Goal: Transaction & Acquisition: Download file/media

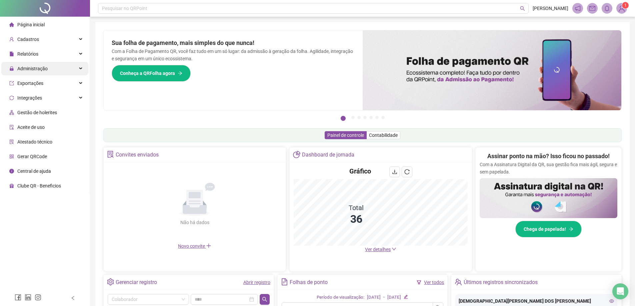
click at [35, 66] on span "Administração" at bounding box center [32, 68] width 30 height 5
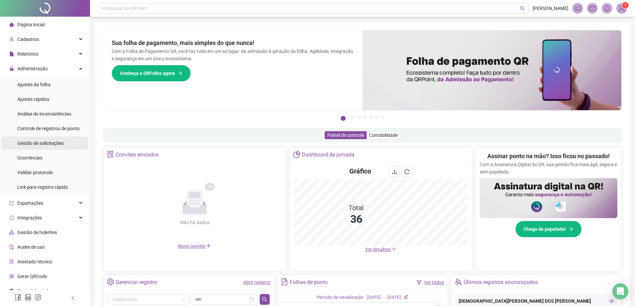
click at [41, 142] on span "Gestão de solicitações" at bounding box center [40, 143] width 46 height 5
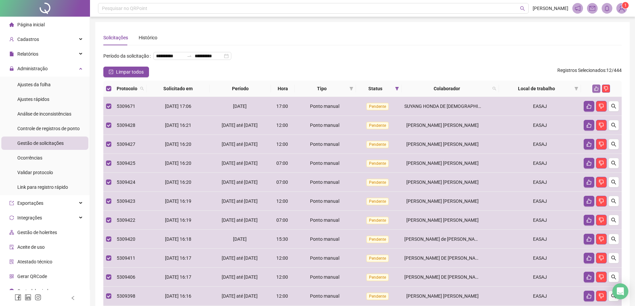
click at [595, 91] on icon "like" at bounding box center [596, 88] width 5 height 5
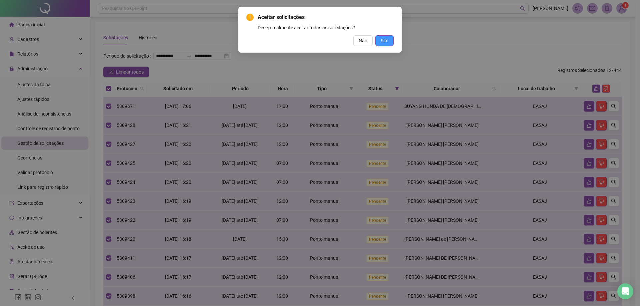
click at [389, 43] on button "Sim" at bounding box center [384, 40] width 18 height 11
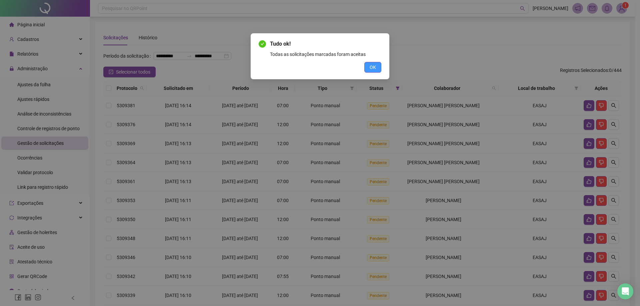
click at [375, 69] on span "OK" at bounding box center [372, 67] width 6 height 7
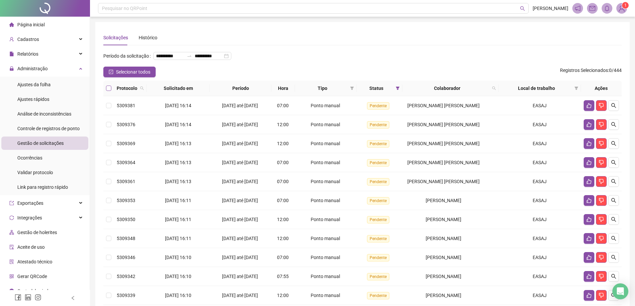
click at [107, 92] on label at bounding box center [108, 88] width 5 height 7
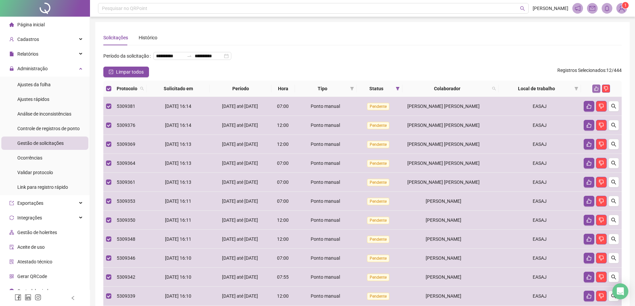
click at [596, 91] on icon "like" at bounding box center [596, 88] width 5 height 5
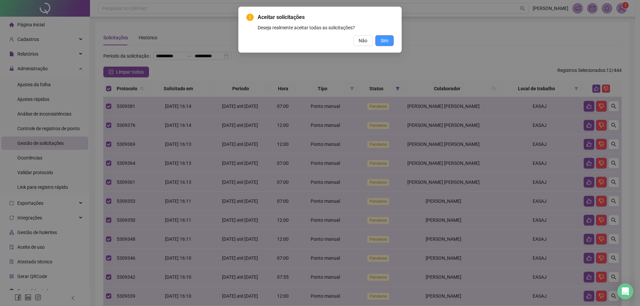
click at [382, 41] on span "Sim" at bounding box center [384, 40] width 8 height 7
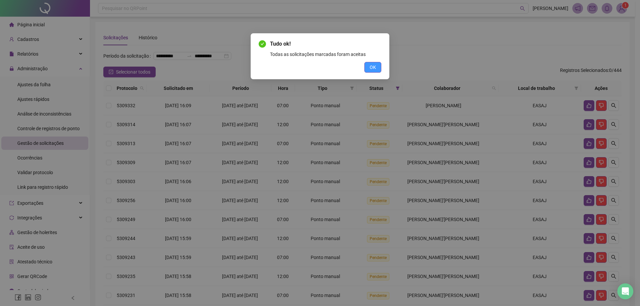
click at [370, 63] on button "OK" at bounding box center [372, 67] width 17 height 11
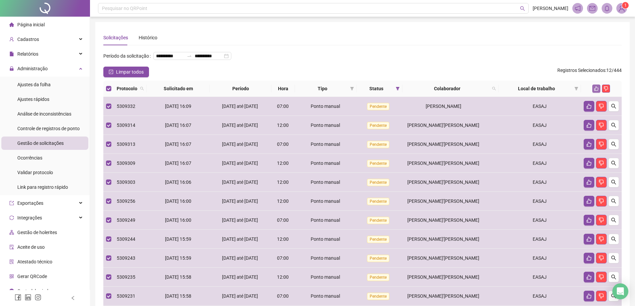
click at [595, 91] on icon "like" at bounding box center [596, 89] width 4 height 4
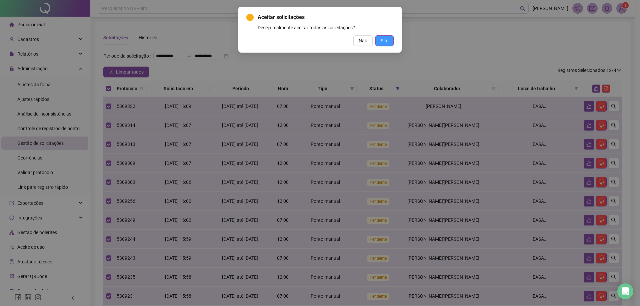
click at [382, 39] on span "Sim" at bounding box center [384, 40] width 8 height 7
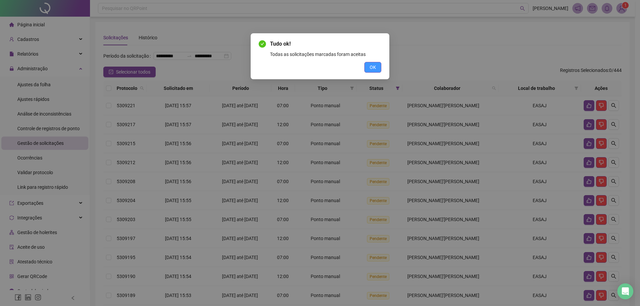
click at [374, 69] on span "OK" at bounding box center [372, 67] width 6 height 7
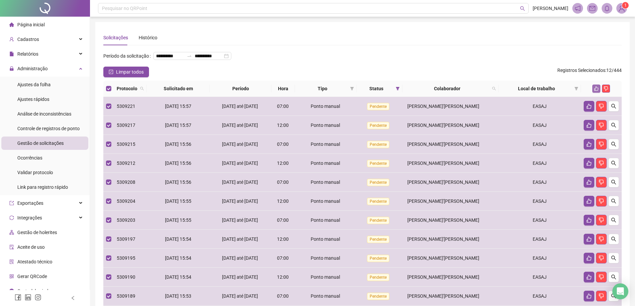
click at [595, 91] on icon "like" at bounding box center [596, 88] width 5 height 5
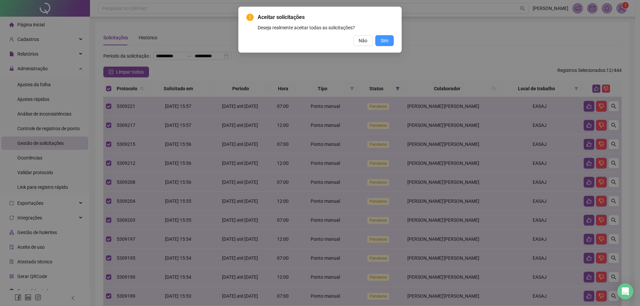
click at [388, 46] on button "Sim" at bounding box center [384, 40] width 18 height 11
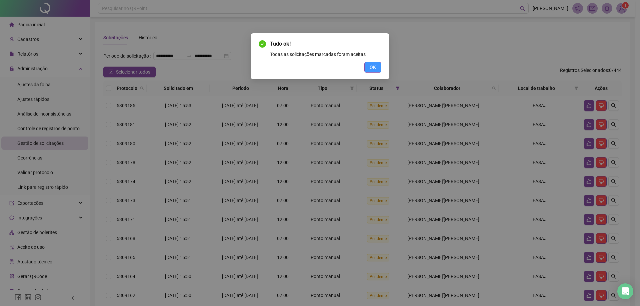
click at [371, 69] on span "OK" at bounding box center [372, 67] width 6 height 7
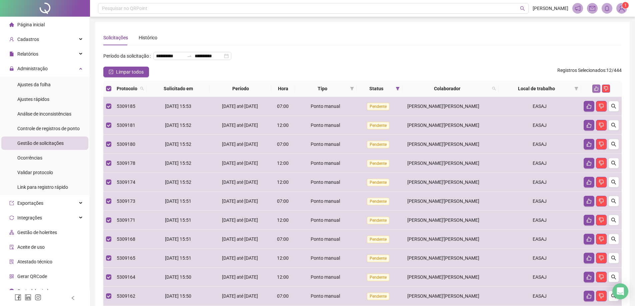
click at [595, 91] on icon "like" at bounding box center [596, 88] width 5 height 5
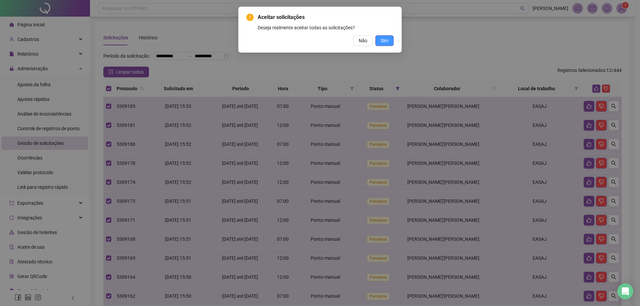
click at [379, 42] on button "Sim" at bounding box center [384, 40] width 18 height 11
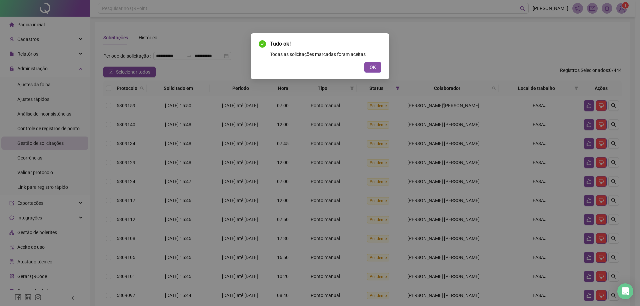
click at [374, 67] on span "OK" at bounding box center [372, 67] width 6 height 7
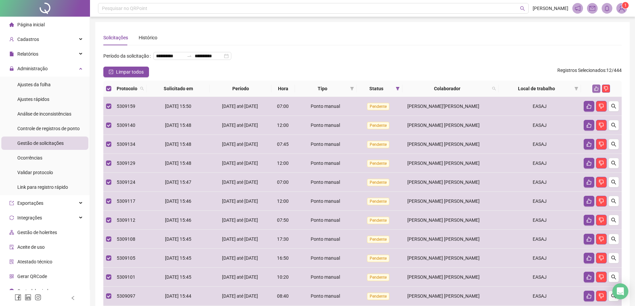
click at [597, 91] on icon "like" at bounding box center [596, 88] width 5 height 5
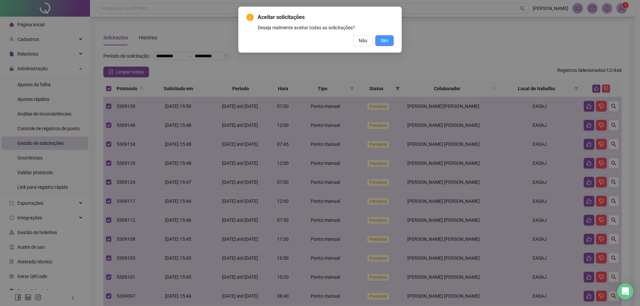
click at [388, 42] on button "Sim" at bounding box center [384, 40] width 18 height 11
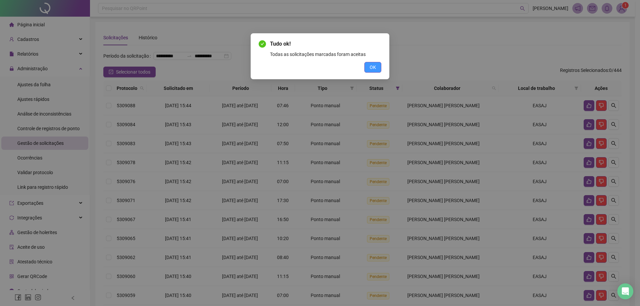
click at [376, 68] on button "OK" at bounding box center [372, 67] width 17 height 11
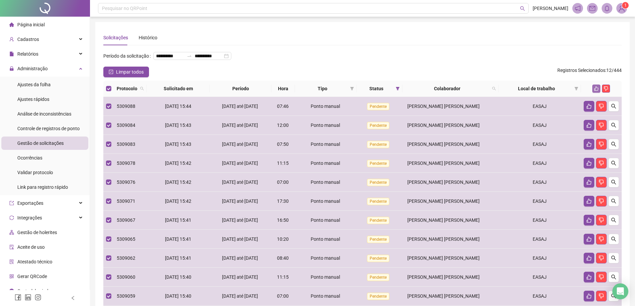
click at [594, 91] on icon "like" at bounding box center [596, 88] width 5 height 5
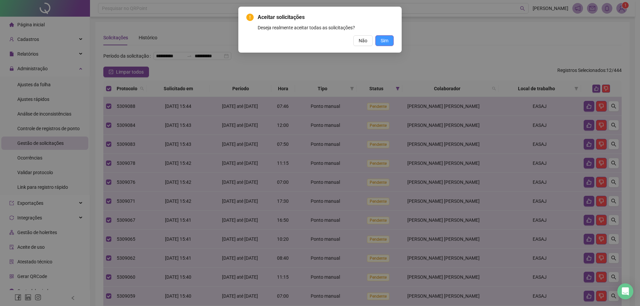
click at [383, 43] on span "Sim" at bounding box center [384, 40] width 8 height 7
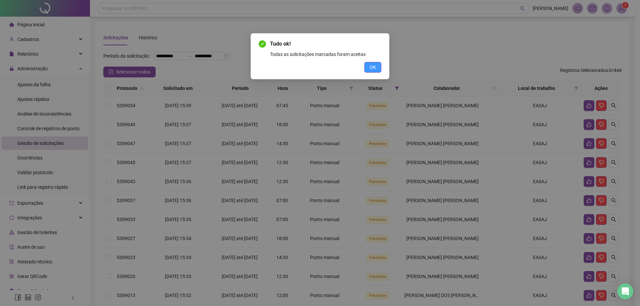
click at [374, 66] on span "OK" at bounding box center [372, 67] width 6 height 7
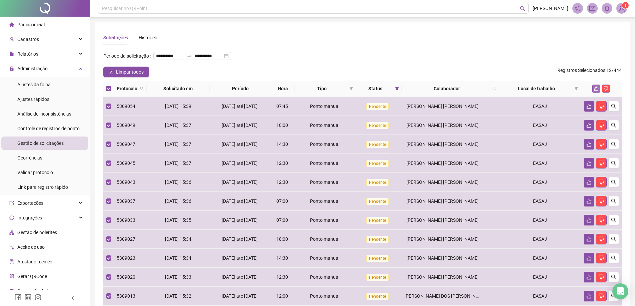
click at [597, 91] on icon "like" at bounding box center [596, 88] width 5 height 5
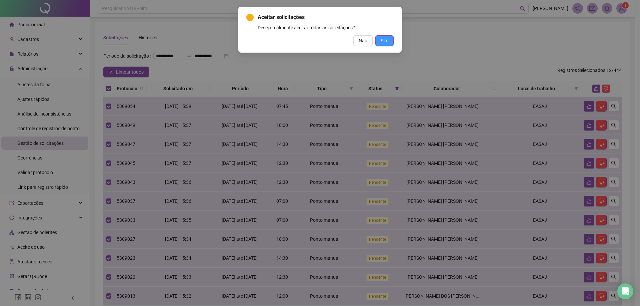
click at [388, 45] on button "Sim" at bounding box center [384, 40] width 18 height 11
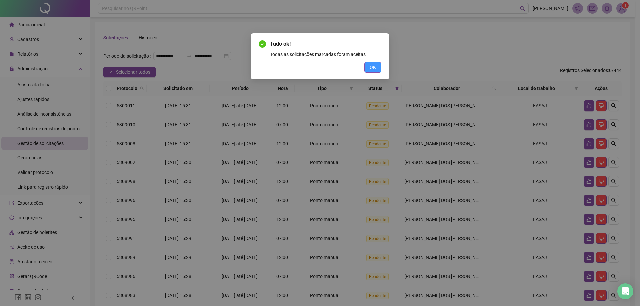
click at [375, 69] on span "OK" at bounding box center [372, 67] width 6 height 7
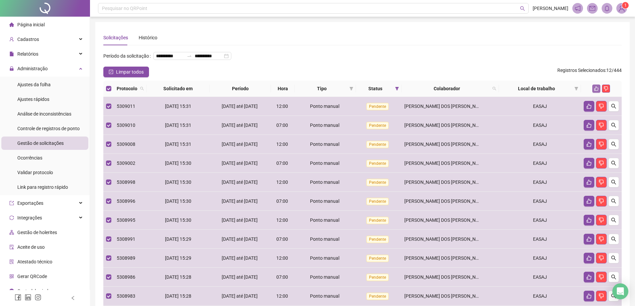
click at [595, 91] on icon "like" at bounding box center [596, 88] width 5 height 5
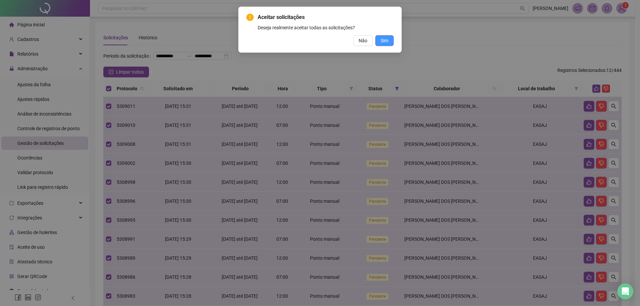
click at [385, 41] on span "Sim" at bounding box center [384, 40] width 8 height 7
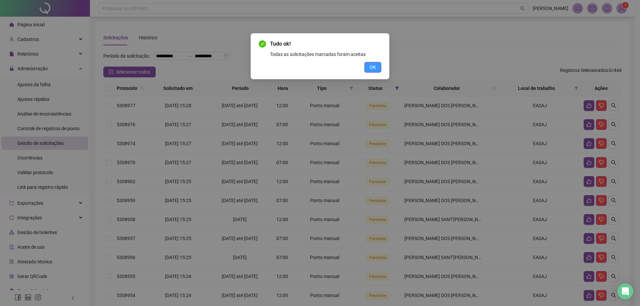
click at [370, 65] on span "OK" at bounding box center [372, 67] width 6 height 7
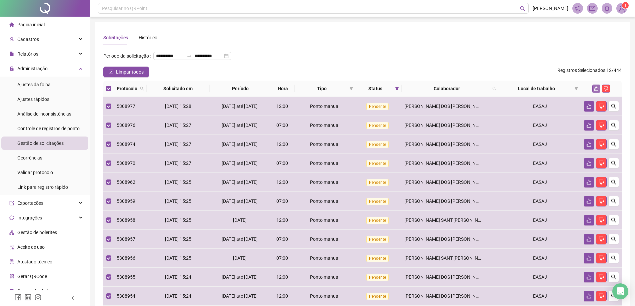
click at [597, 91] on icon "like" at bounding box center [596, 88] width 5 height 5
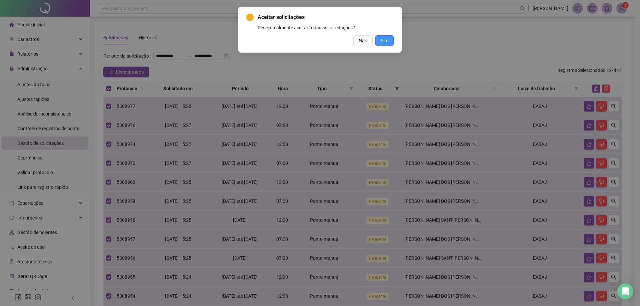
click at [384, 39] on span "Sim" at bounding box center [384, 40] width 8 height 7
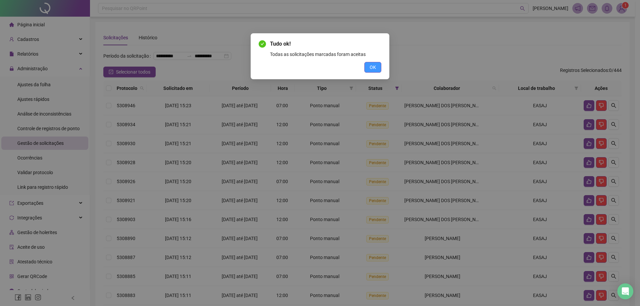
click at [372, 66] on span "OK" at bounding box center [372, 67] width 6 height 7
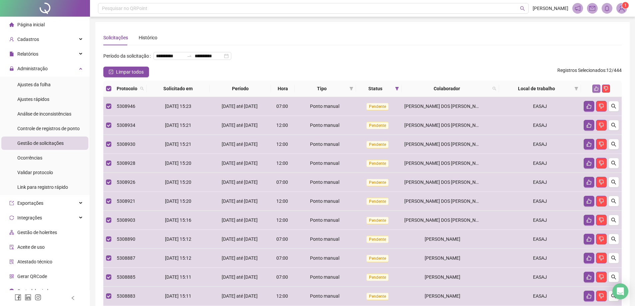
click at [596, 91] on icon "like" at bounding box center [596, 88] width 5 height 5
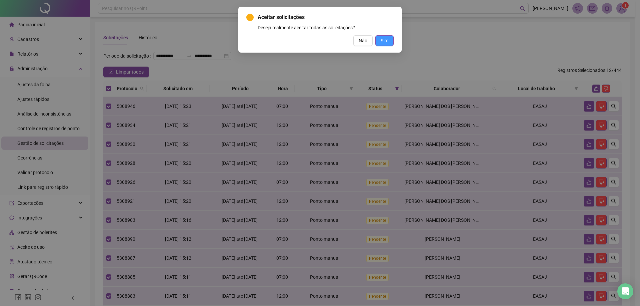
click at [389, 41] on button "Sim" at bounding box center [384, 40] width 18 height 11
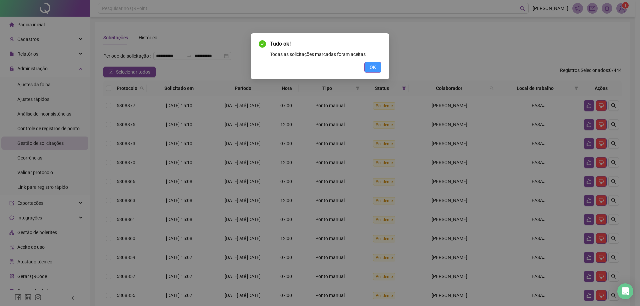
click at [372, 66] on span "OK" at bounding box center [372, 67] width 6 height 7
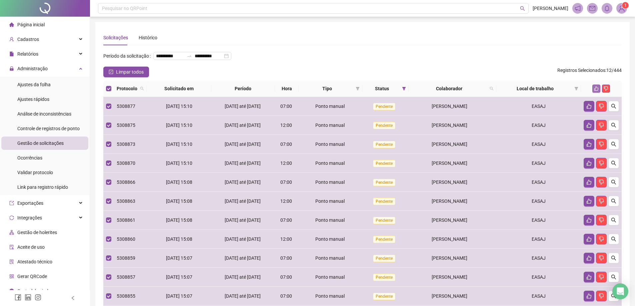
click at [594, 91] on icon "like" at bounding box center [596, 88] width 5 height 5
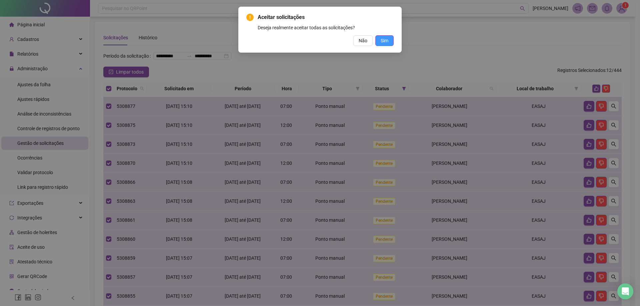
click at [383, 41] on span "Sim" at bounding box center [384, 40] width 8 height 7
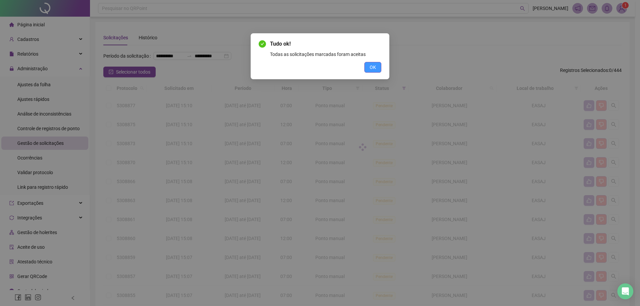
click at [373, 69] on span "OK" at bounding box center [372, 67] width 6 height 7
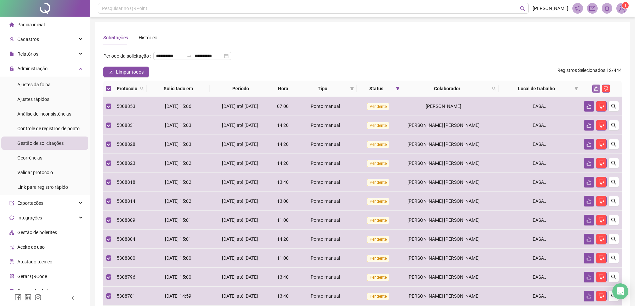
click at [597, 91] on icon "like" at bounding box center [596, 88] width 5 height 5
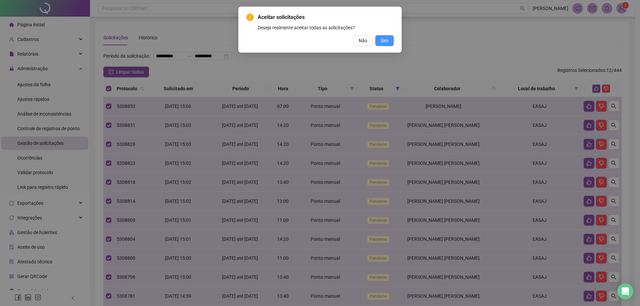
click at [389, 43] on button "Sim" at bounding box center [384, 40] width 18 height 11
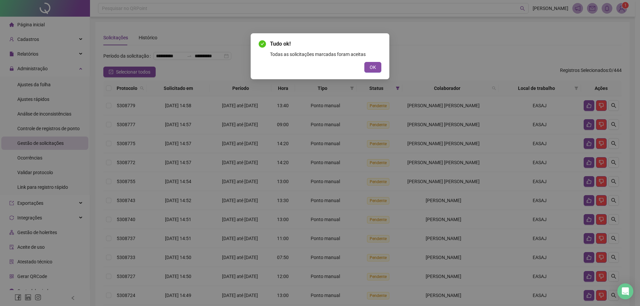
drag, startPoint x: 376, startPoint y: 68, endPoint x: 369, endPoint y: 68, distance: 6.3
click at [375, 68] on button "OK" at bounding box center [372, 67] width 17 height 11
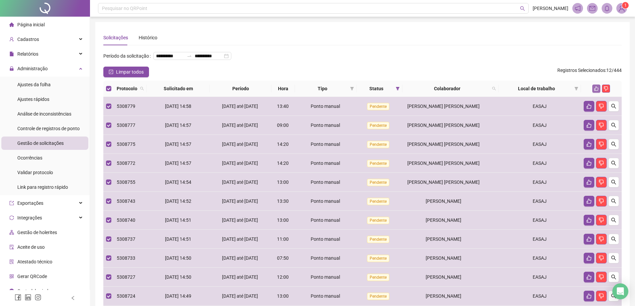
click at [596, 91] on icon "like" at bounding box center [596, 88] width 5 height 5
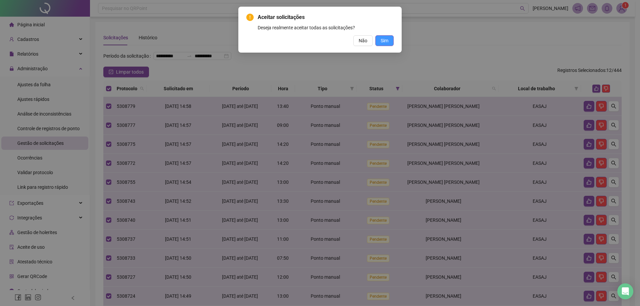
click at [384, 38] on span "Sim" at bounding box center [384, 40] width 8 height 7
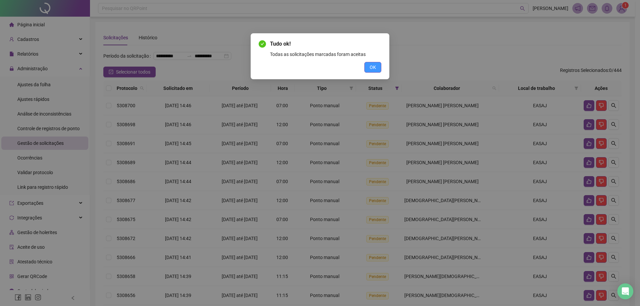
click at [369, 67] on button "OK" at bounding box center [372, 67] width 17 height 11
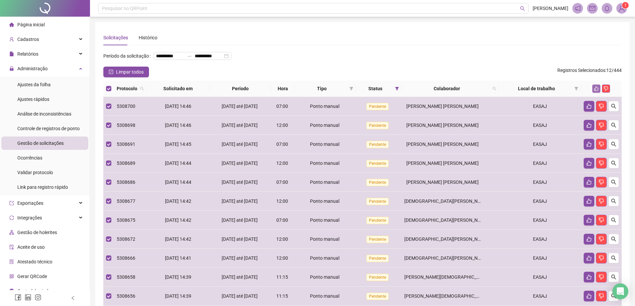
click at [594, 91] on icon "like" at bounding box center [596, 89] width 4 height 4
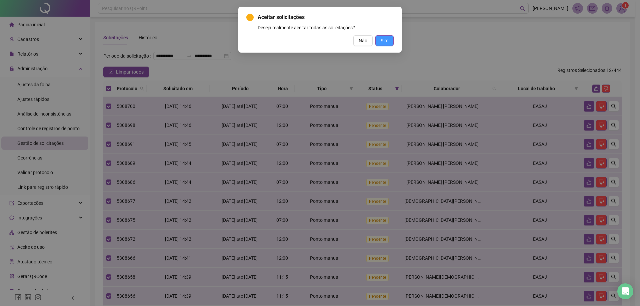
click at [383, 42] on span "Sim" at bounding box center [384, 40] width 8 height 7
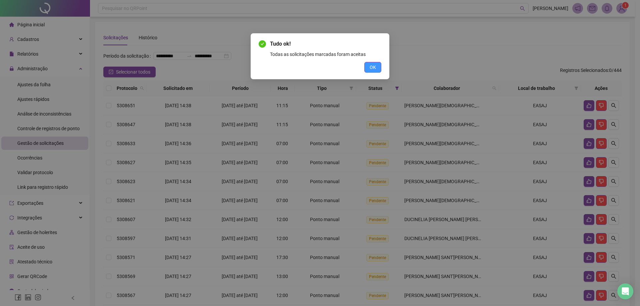
click at [369, 68] on button "OK" at bounding box center [372, 67] width 17 height 11
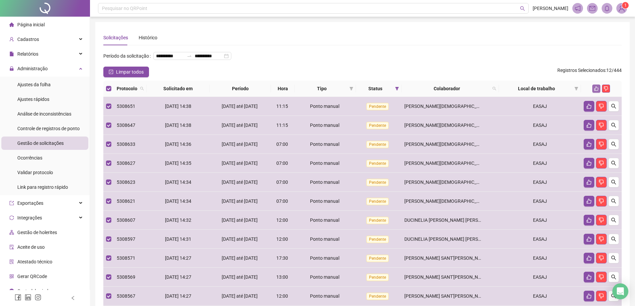
click at [595, 91] on icon "like" at bounding box center [596, 88] width 5 height 5
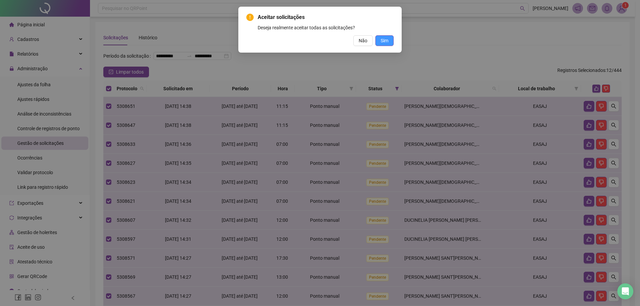
click at [380, 41] on button "Sim" at bounding box center [384, 40] width 18 height 11
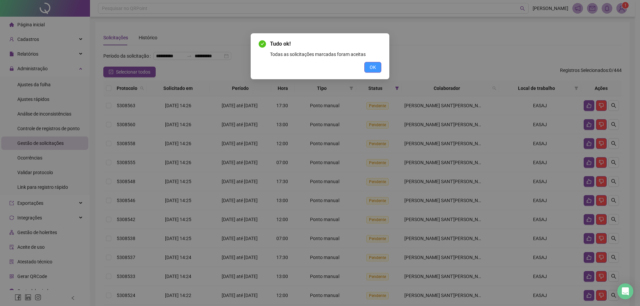
click at [376, 70] on button "OK" at bounding box center [372, 67] width 17 height 11
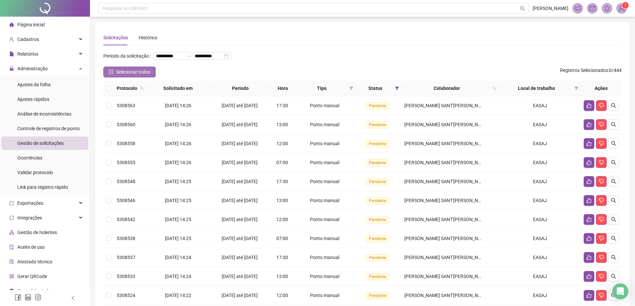
click at [112, 74] on icon "check-square" at bounding box center [111, 72] width 5 height 5
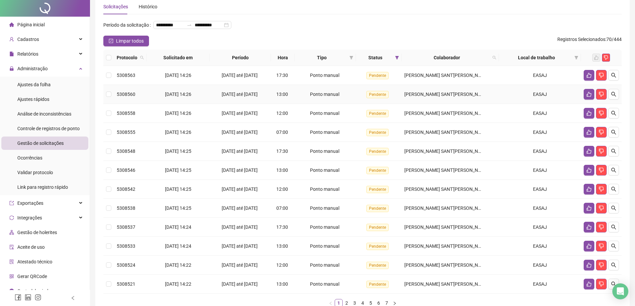
scroll to position [85, 0]
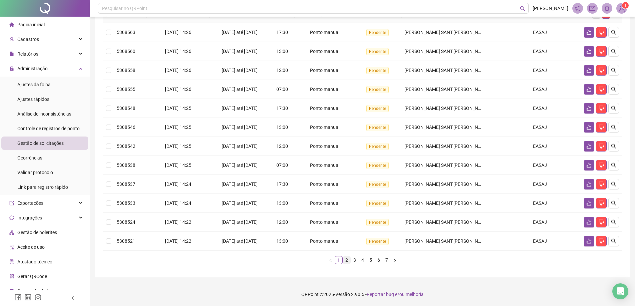
click at [346, 258] on link "2" at bounding box center [346, 259] width 7 height 7
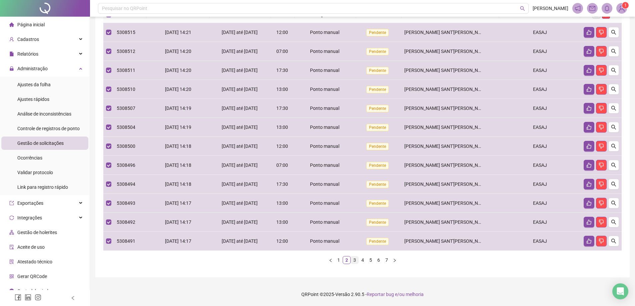
click at [352, 260] on link "3" at bounding box center [354, 259] width 7 height 7
click at [362, 259] on link "4" at bounding box center [362, 259] width 7 height 7
click at [371, 259] on link "5" at bounding box center [370, 259] width 7 height 7
click at [378, 259] on link "6" at bounding box center [378, 259] width 7 height 7
click at [386, 260] on link "7" at bounding box center [386, 259] width 7 height 7
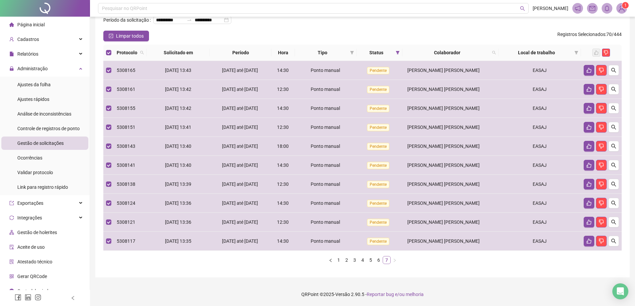
scroll to position [47, 0]
click at [339, 37] on div "Limpar todos Registros Selecionados : 70 / 444" at bounding box center [362, 36] width 518 height 11
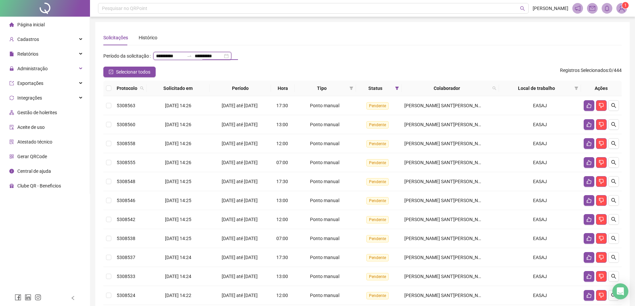
click at [195, 60] on input "**********" at bounding box center [209, 55] width 28 height 7
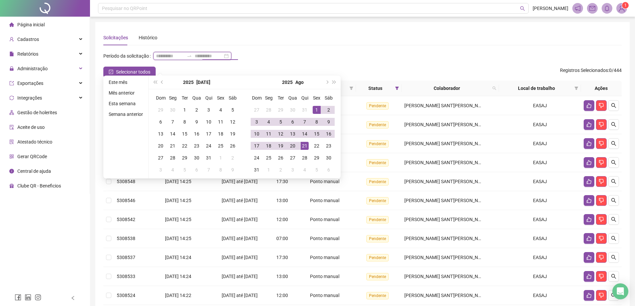
type input "**********"
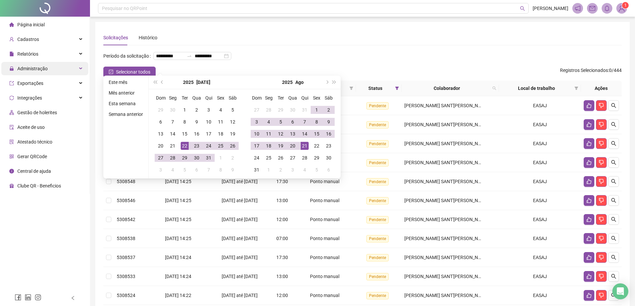
click at [38, 66] on span "Administração" at bounding box center [32, 68] width 30 height 5
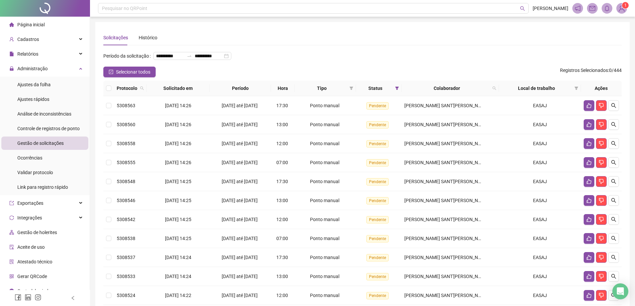
click at [48, 143] on span "Gestão de solicitações" at bounding box center [40, 143] width 46 height 5
click at [48, 160] on li "Ocorrências" at bounding box center [44, 157] width 87 height 13
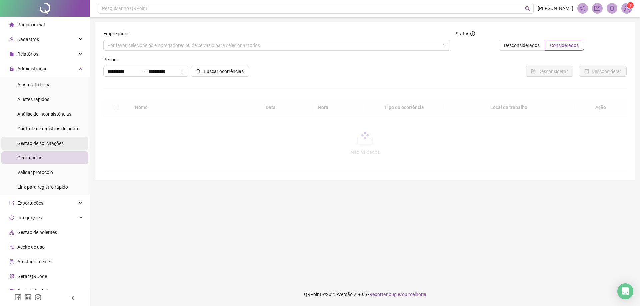
click at [51, 141] on span "Gestão de solicitações" at bounding box center [40, 143] width 46 height 5
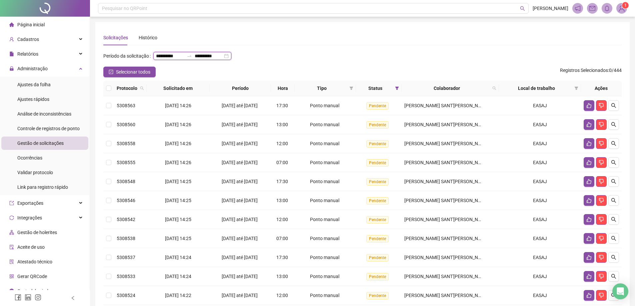
click at [156, 60] on input "**********" at bounding box center [170, 55] width 28 height 7
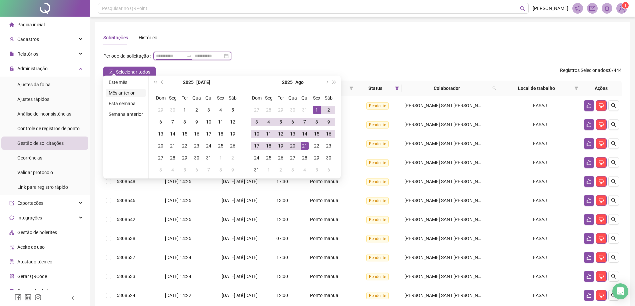
type input "**********"
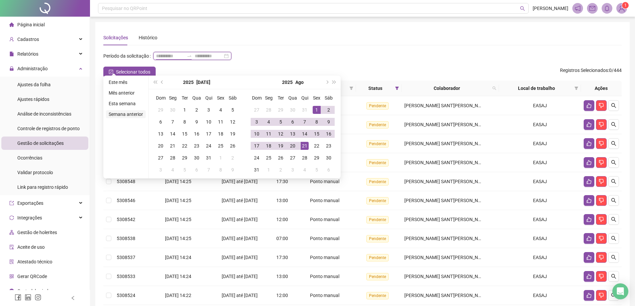
type input "**********"
click at [161, 82] on span "prev-year" at bounding box center [162, 82] width 3 height 3
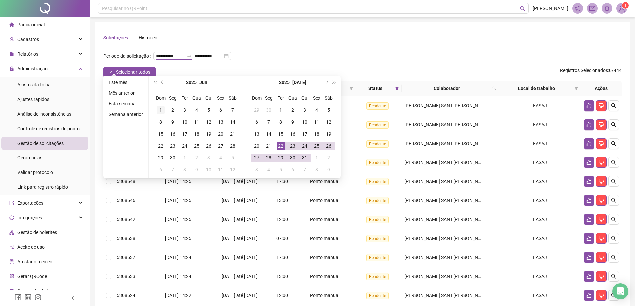
type input "**********"
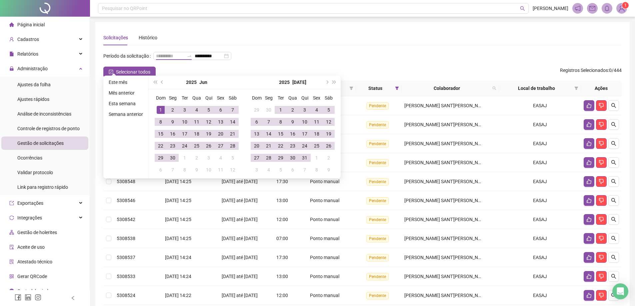
click at [159, 108] on div "1" at bounding box center [161, 110] width 8 height 8
click at [305, 156] on div "31" at bounding box center [304, 158] width 8 height 8
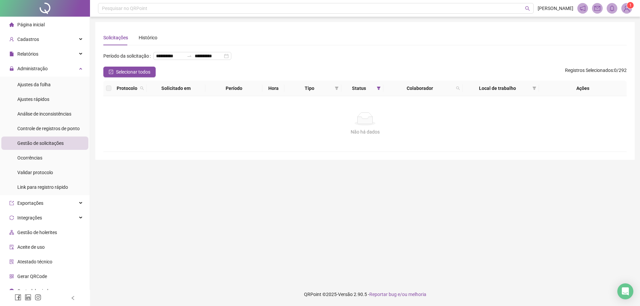
click at [54, 142] on span "Gestão de solicitações" at bounding box center [40, 143] width 46 height 5
click at [130, 76] on span "Selecionar todos" at bounding box center [133, 71] width 34 height 7
click at [195, 60] on input "**********" at bounding box center [209, 55] width 28 height 7
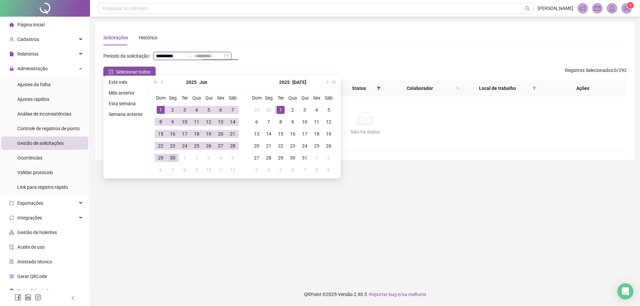
type input "**********"
click at [174, 158] on div "30" at bounding box center [173, 158] width 8 height 8
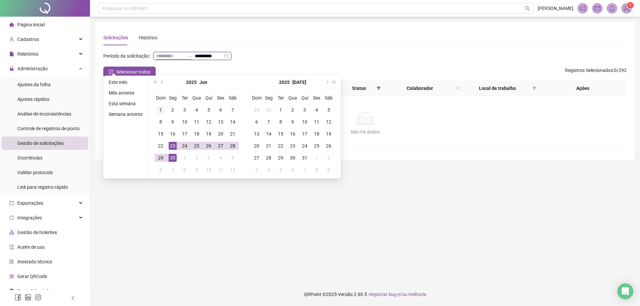
type input "**********"
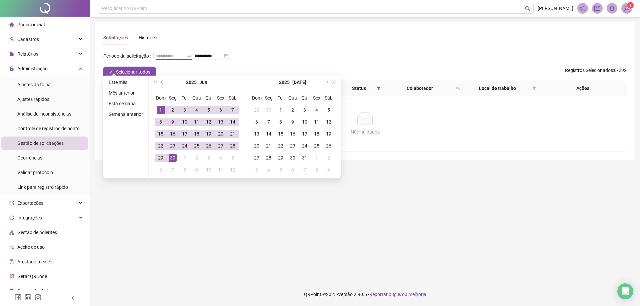
click at [158, 105] on td "1" at bounding box center [161, 110] width 12 height 12
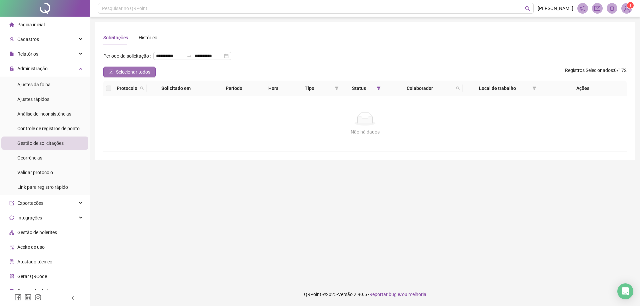
click at [112, 74] on icon "check-square" at bounding box center [111, 72] width 4 height 4
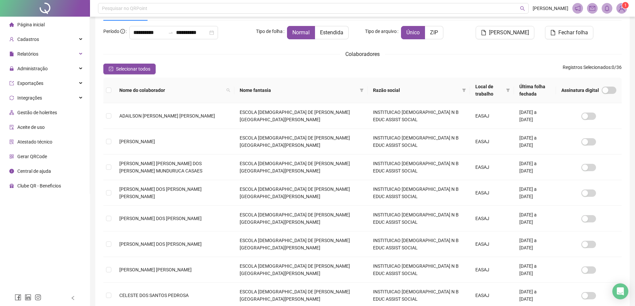
scroll to position [67, 0]
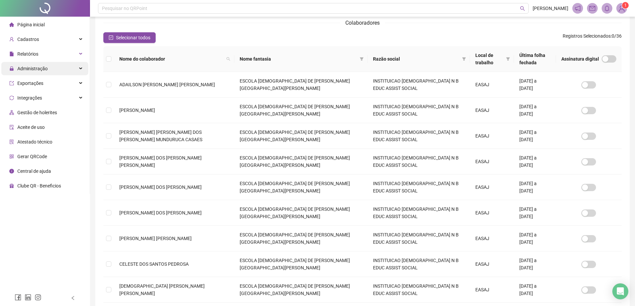
click at [41, 66] on span "Administração" at bounding box center [32, 68] width 30 height 5
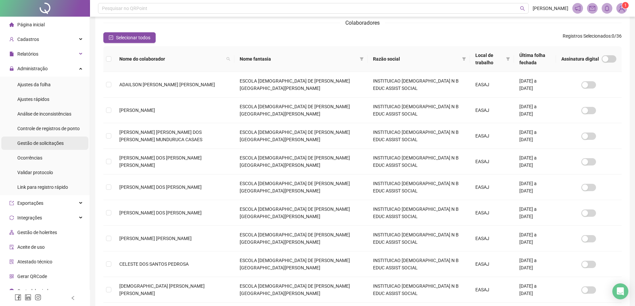
click at [39, 141] on span "Gestão de solicitações" at bounding box center [40, 143] width 46 height 5
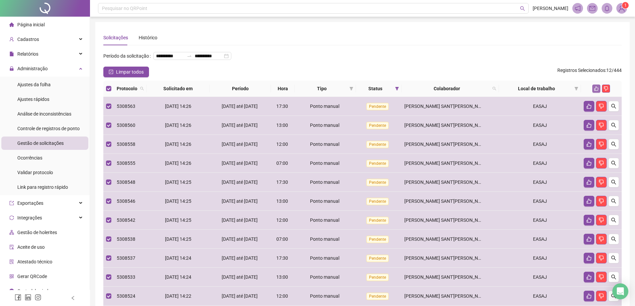
click at [595, 91] on icon "like" at bounding box center [596, 88] width 5 height 5
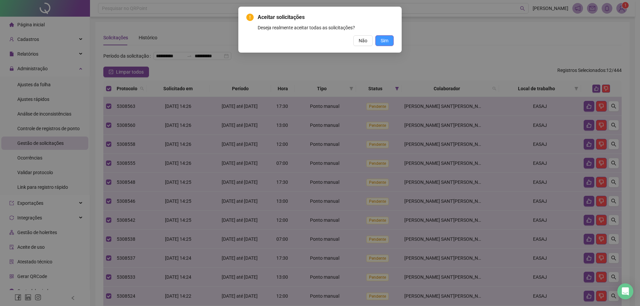
click at [385, 40] on span "Sim" at bounding box center [384, 40] width 8 height 7
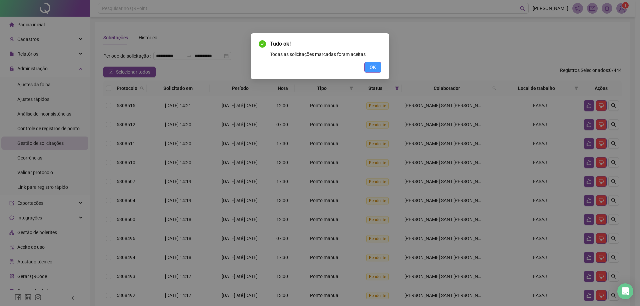
click at [375, 64] on span "OK" at bounding box center [372, 67] width 6 height 7
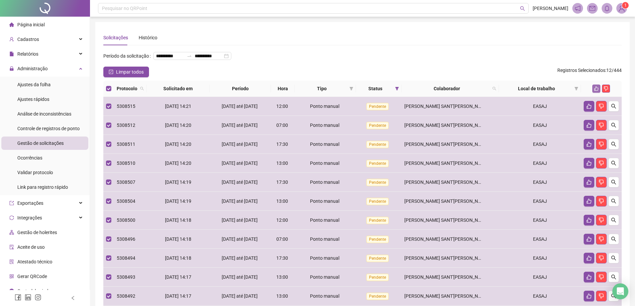
click at [597, 91] on icon "like" at bounding box center [596, 88] width 5 height 5
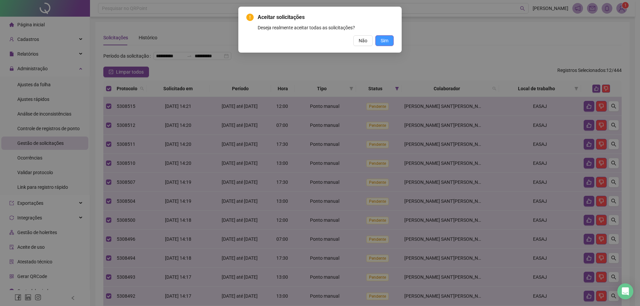
click at [382, 41] on span "Sim" at bounding box center [384, 40] width 8 height 7
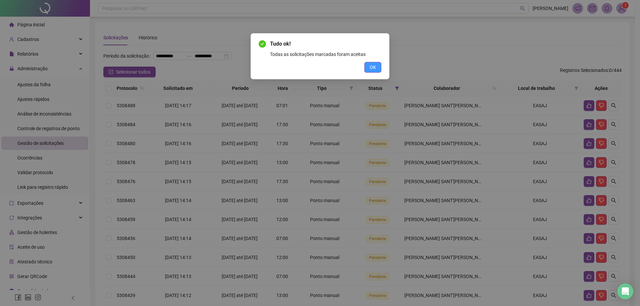
click at [373, 67] on span "OK" at bounding box center [372, 67] width 6 height 7
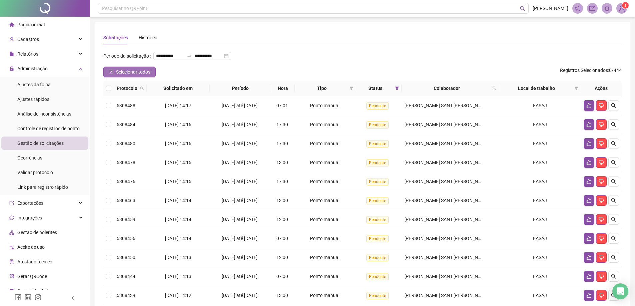
click at [110, 74] on icon "check-square" at bounding box center [111, 72] width 5 height 5
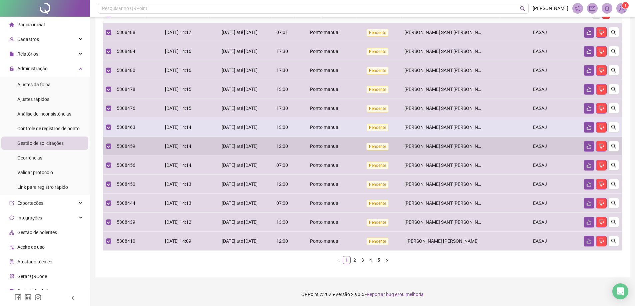
scroll to position [85, 0]
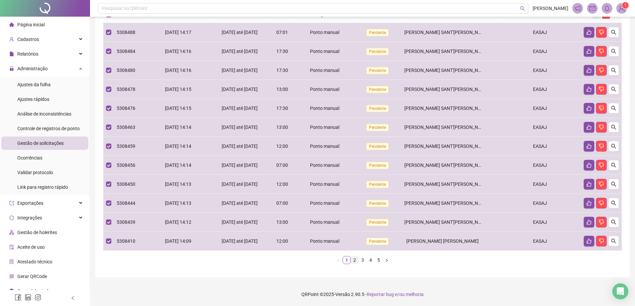
click at [352, 259] on link "2" at bounding box center [354, 259] width 7 height 7
click at [362, 259] on link "3" at bounding box center [362, 259] width 7 height 7
click at [369, 259] on link "4" at bounding box center [370, 259] width 7 height 7
click at [378, 259] on link "5" at bounding box center [378, 259] width 7 height 7
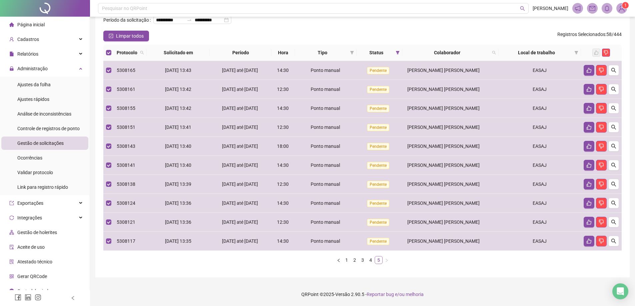
scroll to position [47, 0]
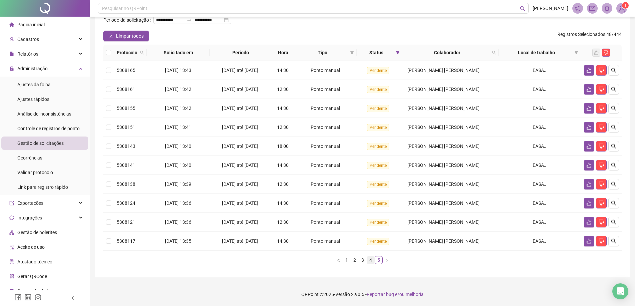
click at [371, 259] on link "4" at bounding box center [370, 259] width 7 height 7
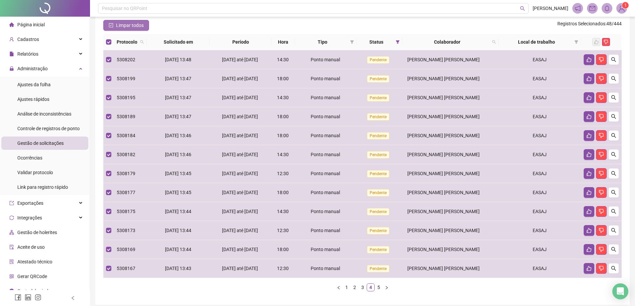
click at [118, 29] on span "Limpar todos" at bounding box center [130, 25] width 28 height 7
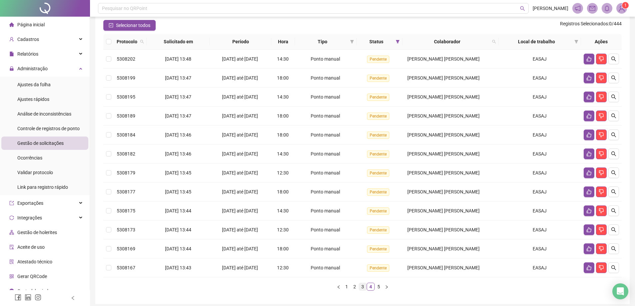
click at [362, 290] on link "3" at bounding box center [362, 286] width 7 height 7
click at [354, 290] on link "2" at bounding box center [354, 286] width 7 height 7
click at [346, 290] on link "1" at bounding box center [346, 286] width 7 height 7
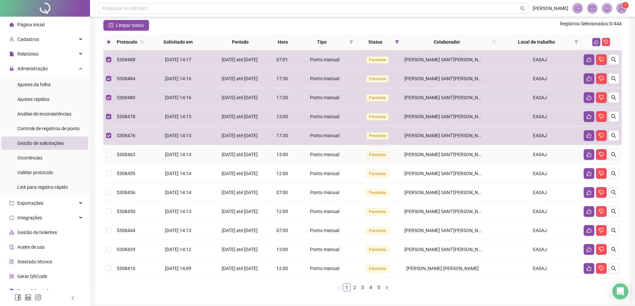
click at [111, 164] on td at bounding box center [108, 154] width 11 height 19
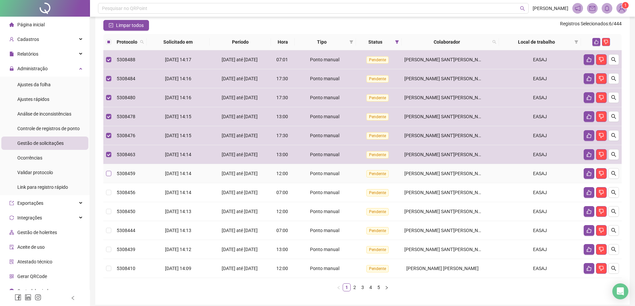
click at [108, 177] on label at bounding box center [108, 173] width 5 height 7
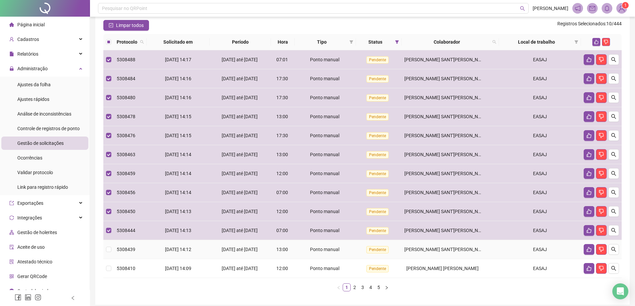
click at [106, 259] on td at bounding box center [108, 249] width 11 height 19
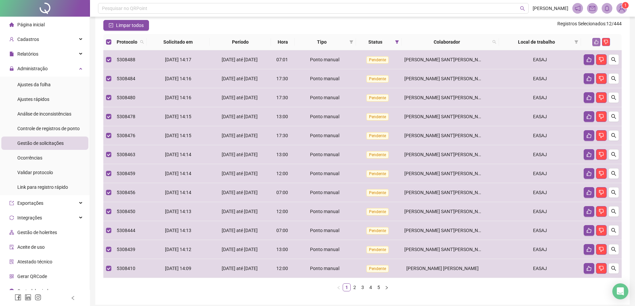
click at [595, 44] on icon "like" at bounding box center [596, 42] width 5 height 5
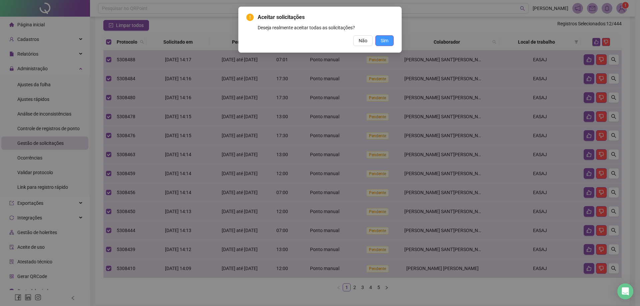
click at [382, 40] on span "Sim" at bounding box center [384, 40] width 8 height 7
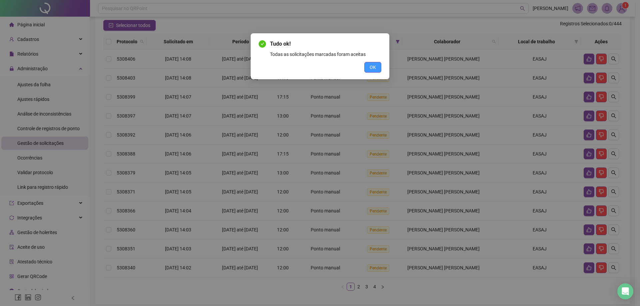
click at [372, 65] on span "OK" at bounding box center [372, 67] width 6 height 7
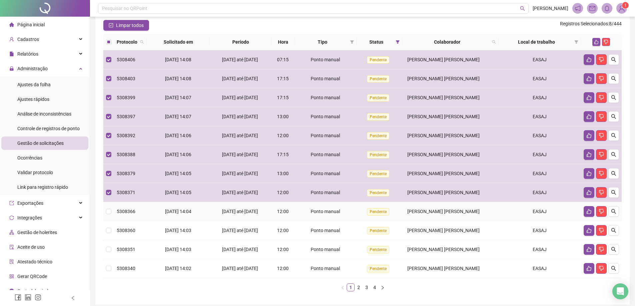
click at [105, 221] on td at bounding box center [108, 211] width 11 height 19
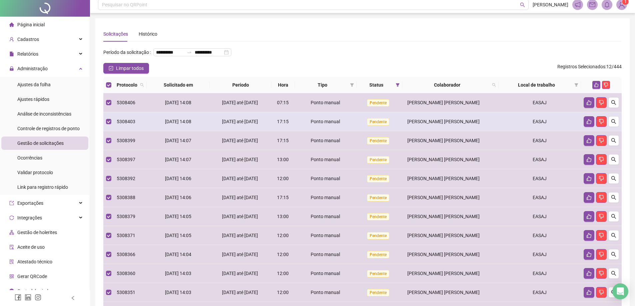
scroll to position [0, 0]
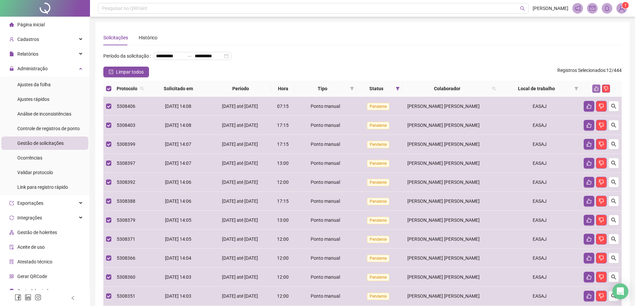
click at [596, 91] on icon "like" at bounding box center [596, 88] width 5 height 5
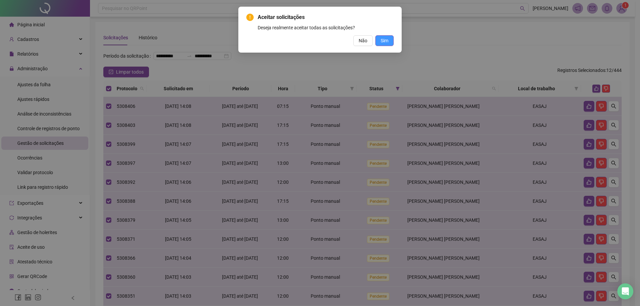
click at [384, 42] on span "Sim" at bounding box center [384, 40] width 8 height 7
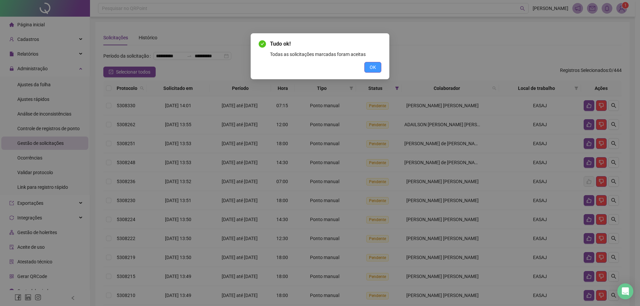
click at [373, 68] on span "OK" at bounding box center [372, 67] width 6 height 7
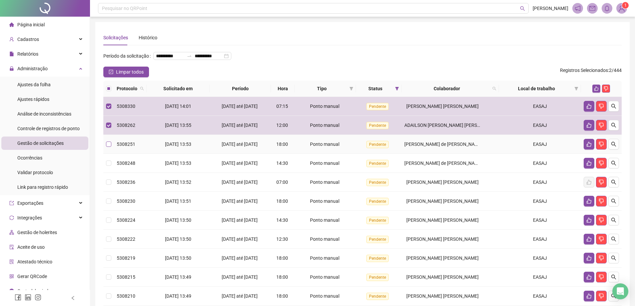
click at [107, 148] on label at bounding box center [108, 144] width 5 height 7
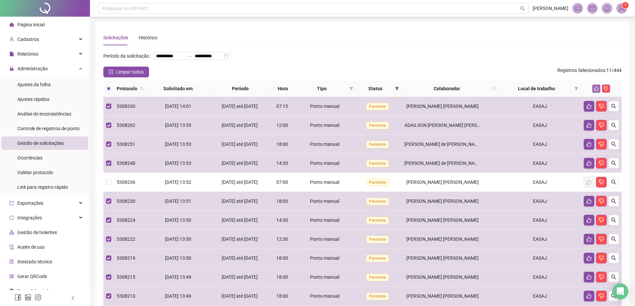
click at [597, 91] on icon "like" at bounding box center [596, 88] width 5 height 5
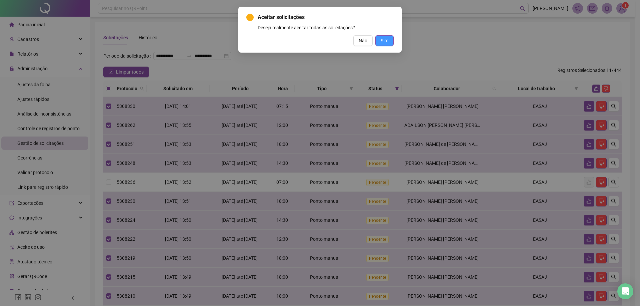
click at [381, 41] on span "Sim" at bounding box center [384, 40] width 8 height 7
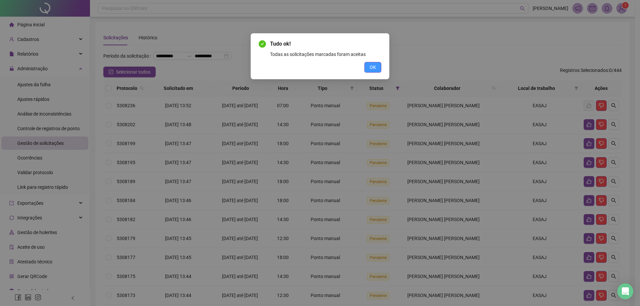
click at [370, 64] on span "OK" at bounding box center [372, 67] width 6 height 7
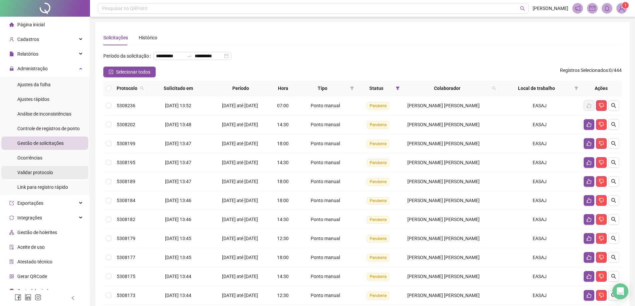
scroll to position [8, 0]
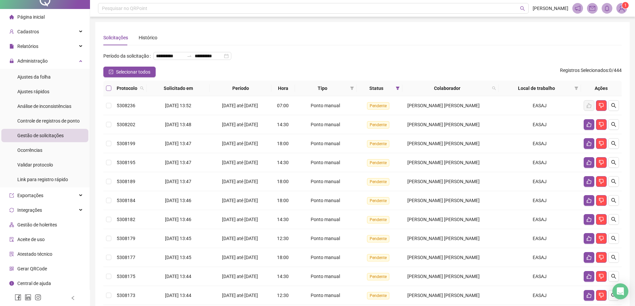
click at [108, 92] on label at bounding box center [108, 88] width 5 height 7
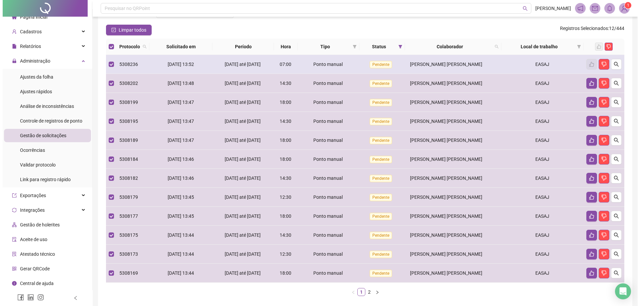
scroll to position [67, 0]
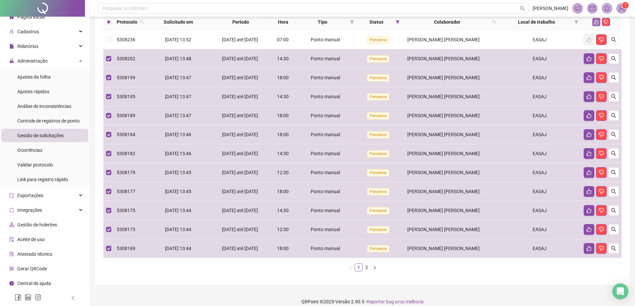
click at [594, 24] on icon "like" at bounding box center [596, 22] width 5 height 5
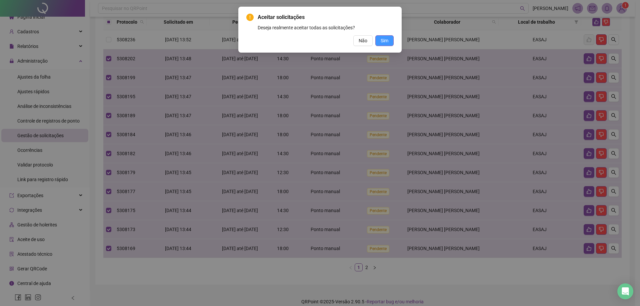
click at [386, 39] on span "Sim" at bounding box center [384, 40] width 8 height 7
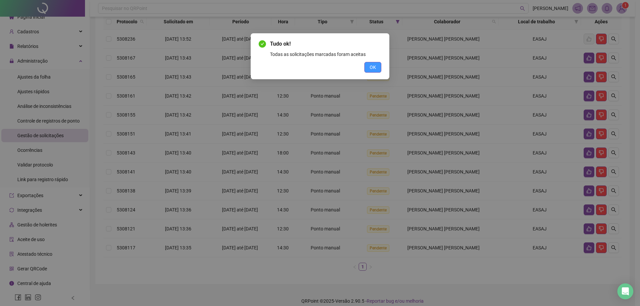
click at [374, 69] on span "OK" at bounding box center [372, 67] width 6 height 7
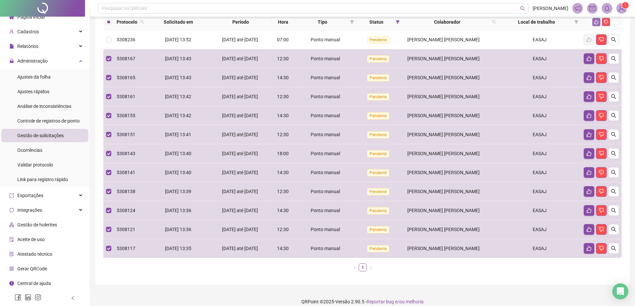
click at [597, 24] on icon "like" at bounding box center [596, 22] width 4 height 4
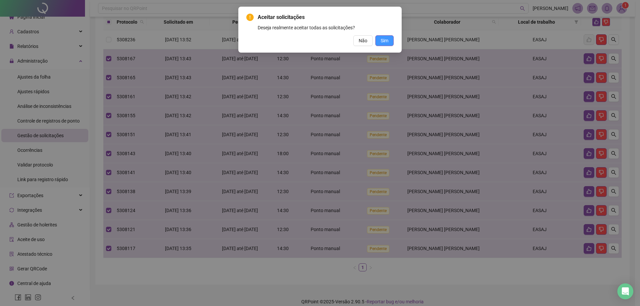
click at [383, 41] on span "Sim" at bounding box center [384, 40] width 8 height 7
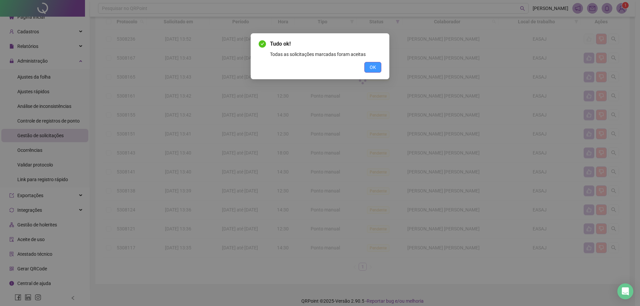
scroll to position [0, 0]
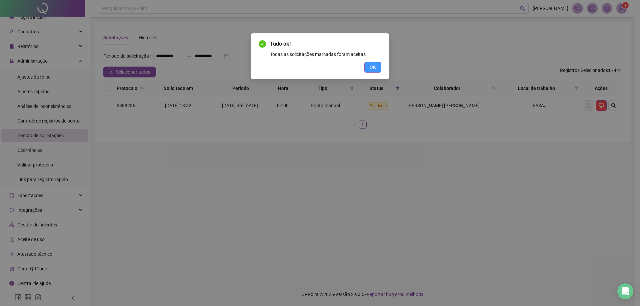
click at [375, 67] on span "OK" at bounding box center [372, 67] width 6 height 7
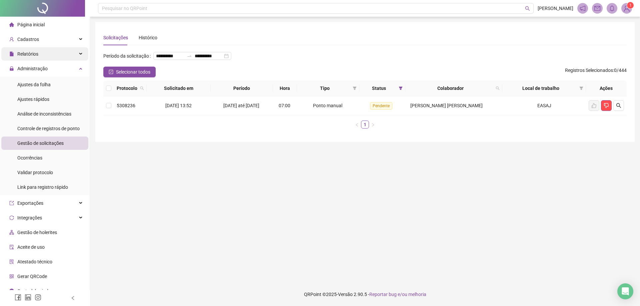
click at [31, 53] on span "Relatórios" at bounding box center [27, 53] width 21 height 5
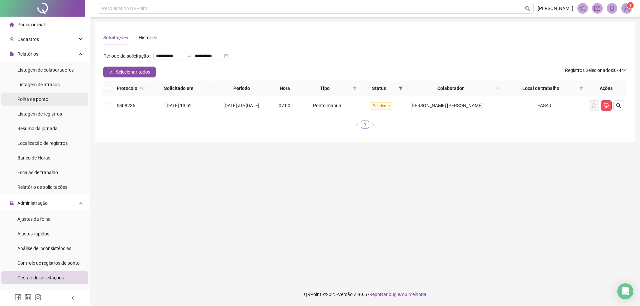
click at [36, 98] on span "Folha de ponto" at bounding box center [32, 99] width 31 height 5
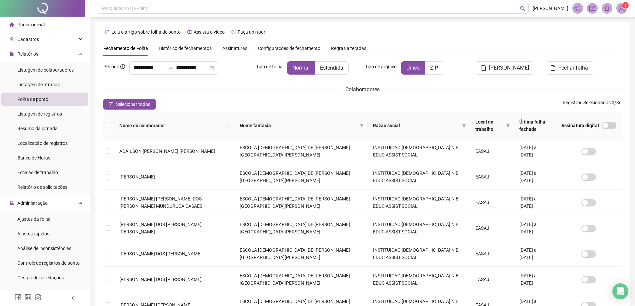
click at [50, 96] on li "Folha de ponto" at bounding box center [44, 99] width 87 height 13
click at [132, 68] on div "**********" at bounding box center [173, 67] width 89 height 13
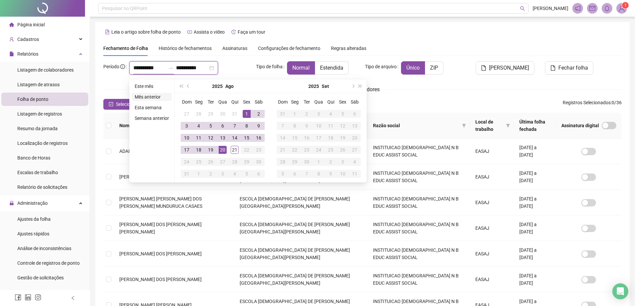
type input "**********"
click at [187, 86] on span "prev-year" at bounding box center [188, 86] width 3 height 3
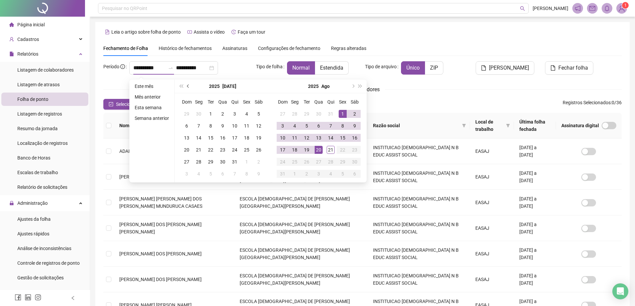
click at [187, 86] on span "prev-year" at bounding box center [188, 86] width 3 height 3
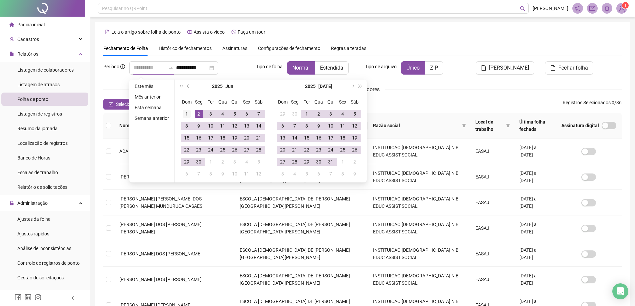
type input "**********"
click at [187, 111] on div "1" at bounding box center [187, 114] width 8 height 8
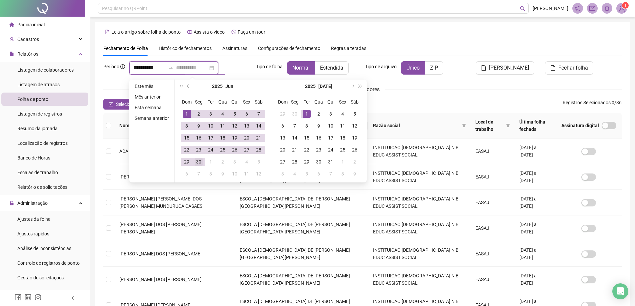
type input "**********"
click at [196, 160] on div "30" at bounding box center [199, 162] width 8 height 8
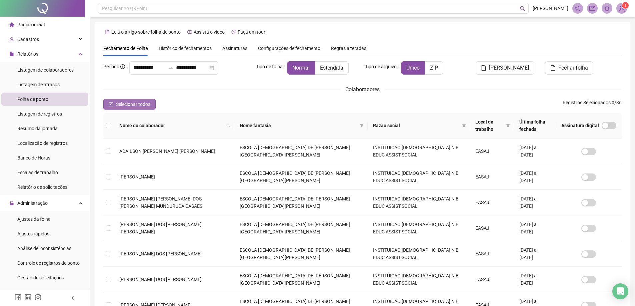
click at [114, 103] on button "Selecionar todos" at bounding box center [129, 104] width 52 height 11
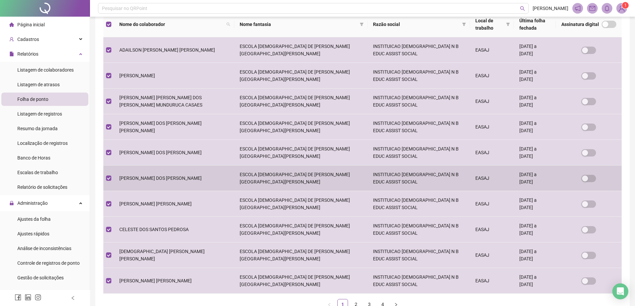
scroll to position [147, 0]
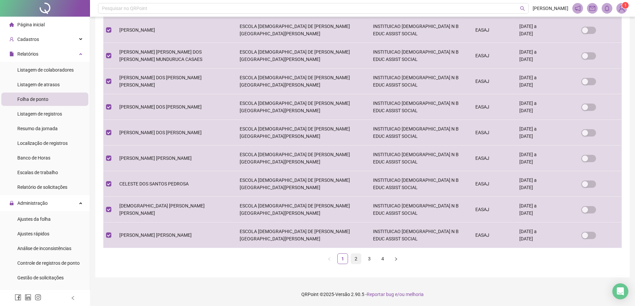
click at [357, 258] on link "2" at bounding box center [356, 259] width 10 height 10
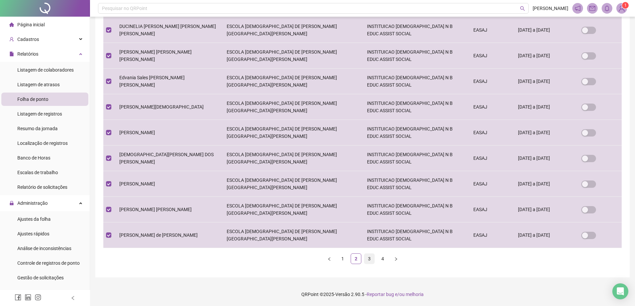
click at [368, 261] on link "3" at bounding box center [369, 259] width 10 height 10
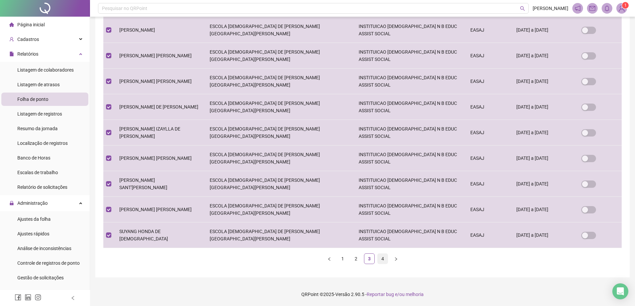
click at [380, 258] on link "4" at bounding box center [382, 259] width 10 height 10
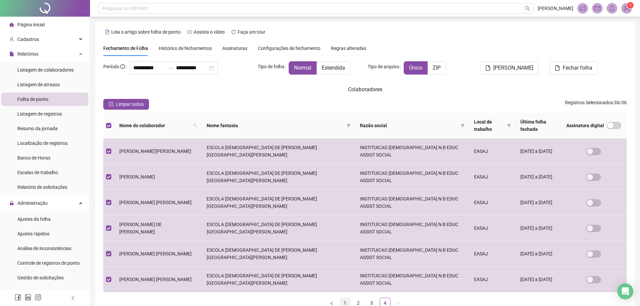
click at [346, 298] on link "1" at bounding box center [345, 303] width 10 height 10
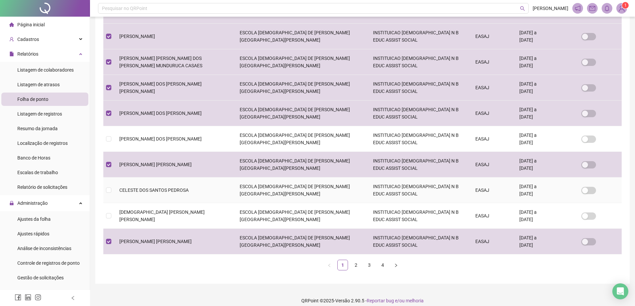
scroll to position [147, 0]
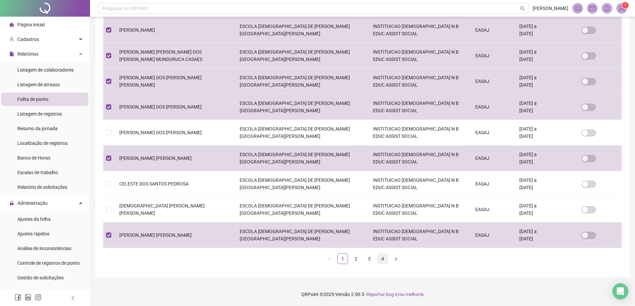
click at [382, 258] on link "4" at bounding box center [382, 259] width 10 height 10
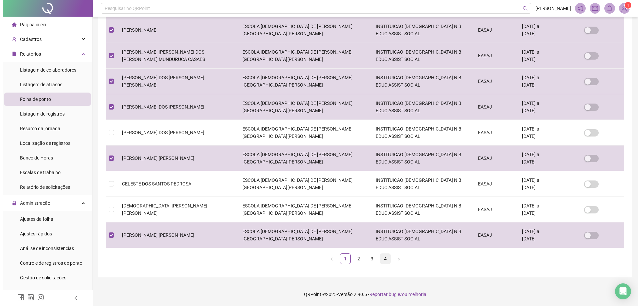
scroll to position [0, 0]
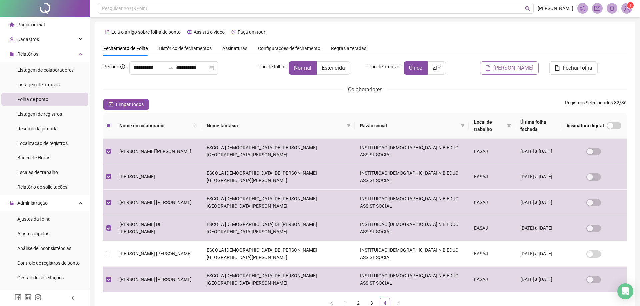
click at [511, 67] on span "Gerar espelho" at bounding box center [513, 68] width 40 height 8
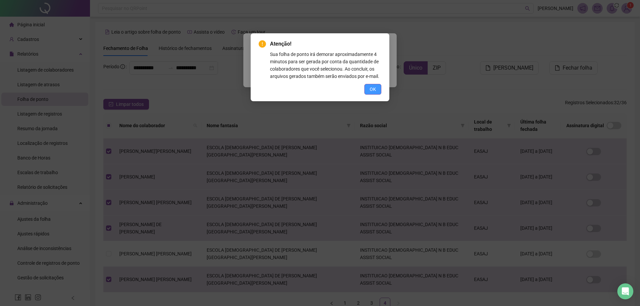
click at [371, 87] on span "OK" at bounding box center [372, 89] width 6 height 7
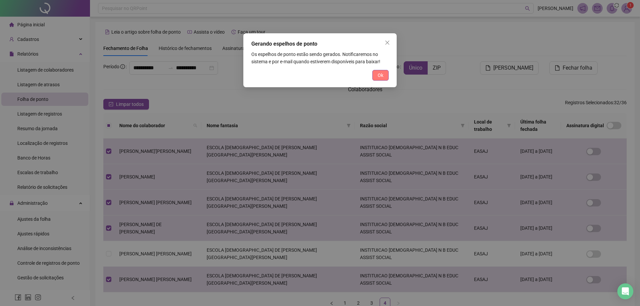
click at [381, 75] on span "Ok" at bounding box center [380, 75] width 6 height 7
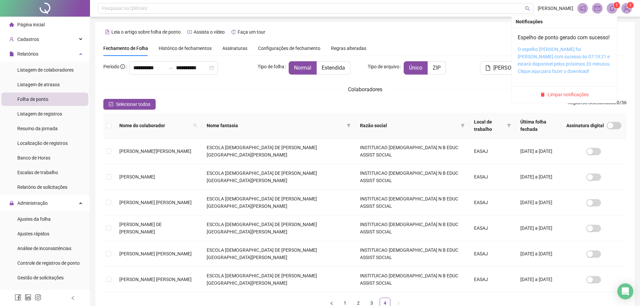
click at [565, 64] on link "O espelho de ponto foi gerado com sucesso às 07:19:21 e estará disponível pelos…" at bounding box center [563, 60] width 93 height 27
click at [555, 62] on link "O espelho de ponto foi gerado com sucesso às 07:19:21 e estará disponível pelos…" at bounding box center [563, 60] width 93 height 27
click at [614, 11] on icon "bell" at bounding box center [612, 8] width 6 height 6
